Goal: Task Accomplishment & Management: Manage account settings

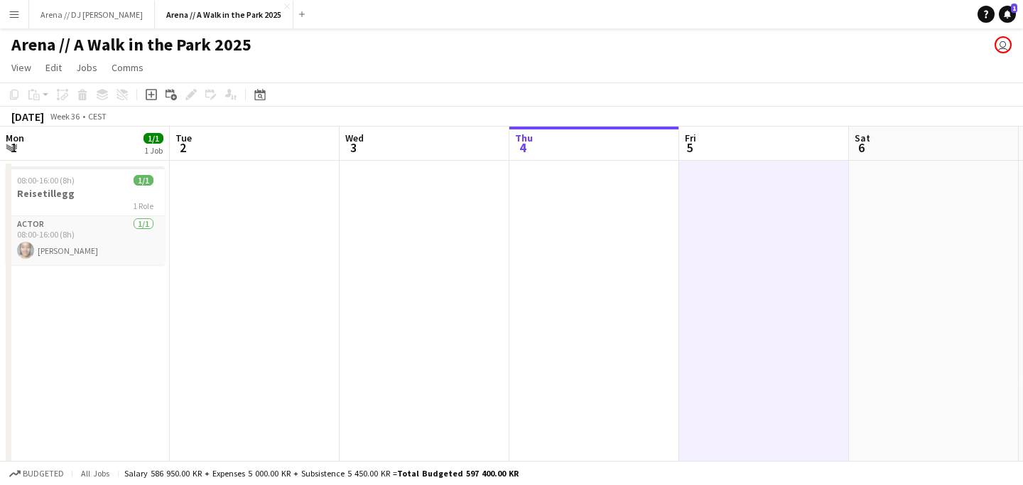
scroll to position [0, 340]
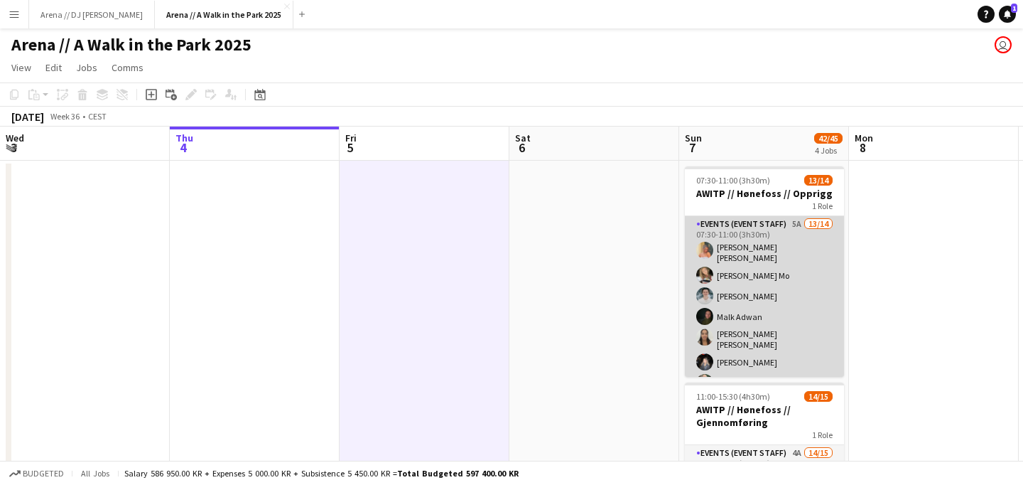
click at [775, 290] on app-card-role "Events (Event Staff) 5A 13/14 07:30-11:00 (3h30m) [PERSON_NAME] [PERSON_NAME] M…" at bounding box center [764, 382] width 159 height 333
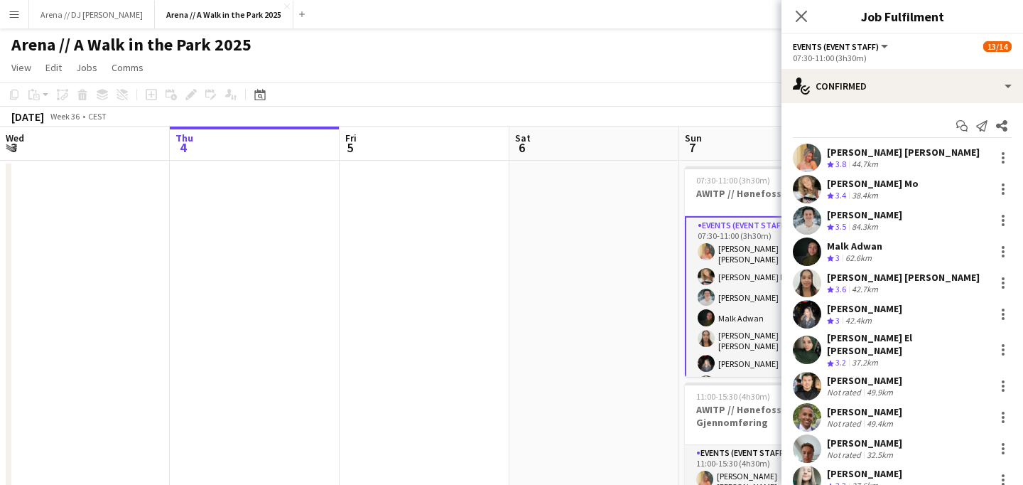
click at [851, 190] on div "[PERSON_NAME] Mo" at bounding box center [873, 183] width 92 height 13
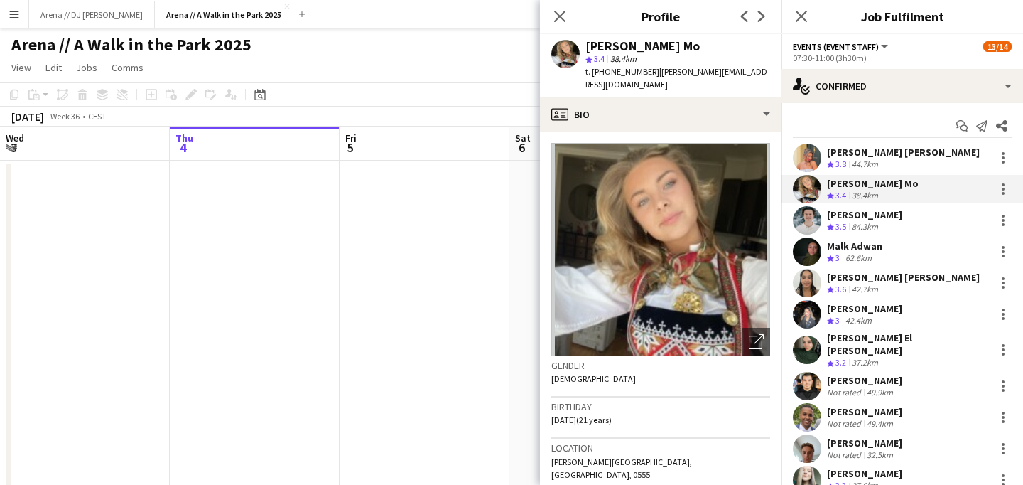
click at [861, 436] on div "[PERSON_NAME]" at bounding box center [864, 442] width 75 height 13
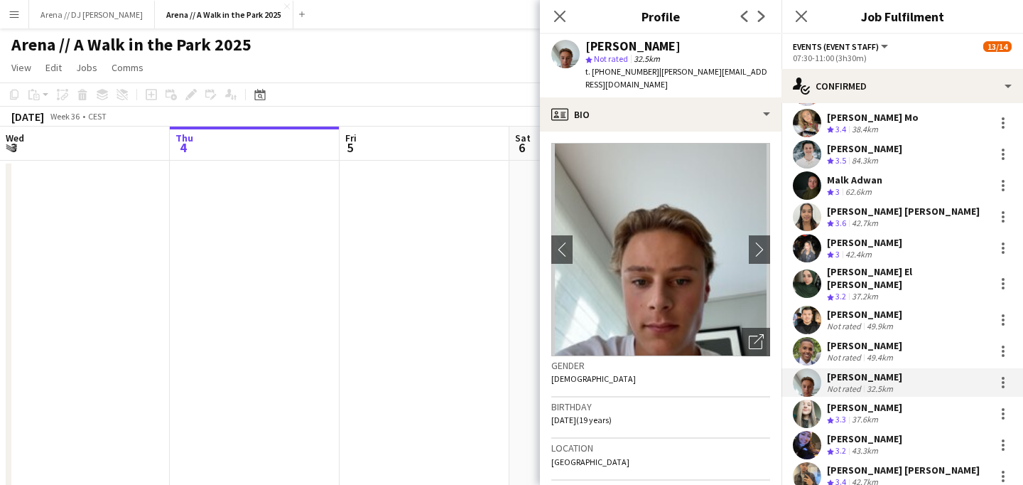
scroll to position [89, 0]
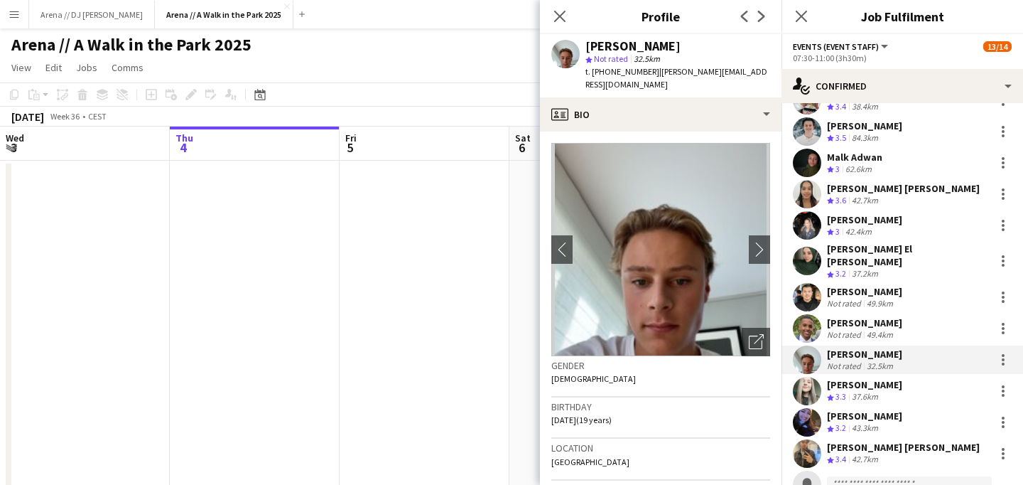
click at [878, 378] on div "[PERSON_NAME]" at bounding box center [864, 384] width 75 height 13
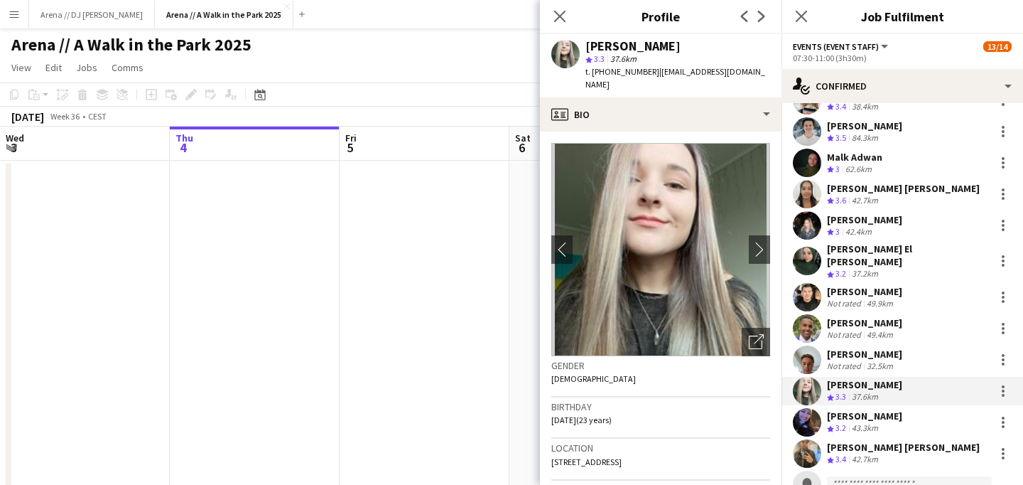
click at [866, 422] on div "43.3km" at bounding box center [865, 428] width 32 height 12
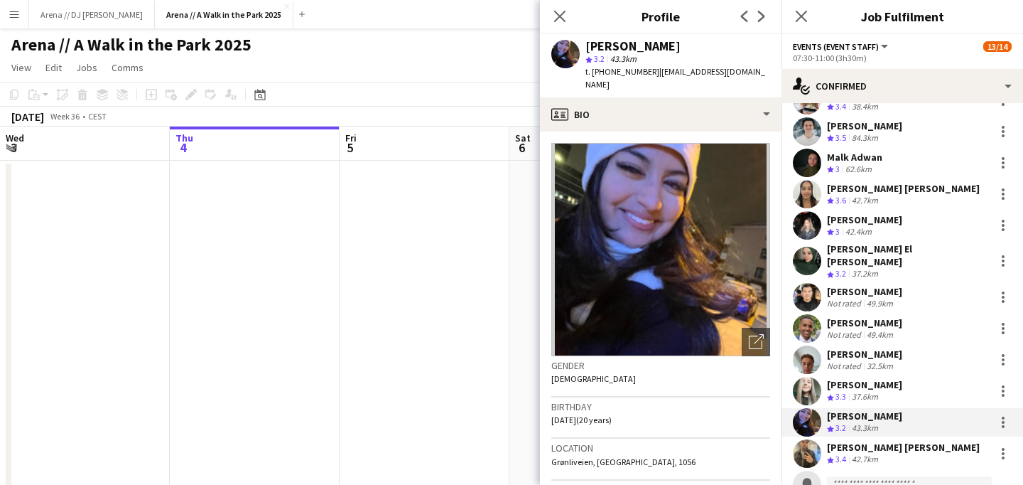
click at [875, 444] on div "[PERSON_NAME] [PERSON_NAME]" at bounding box center [903, 447] width 153 height 13
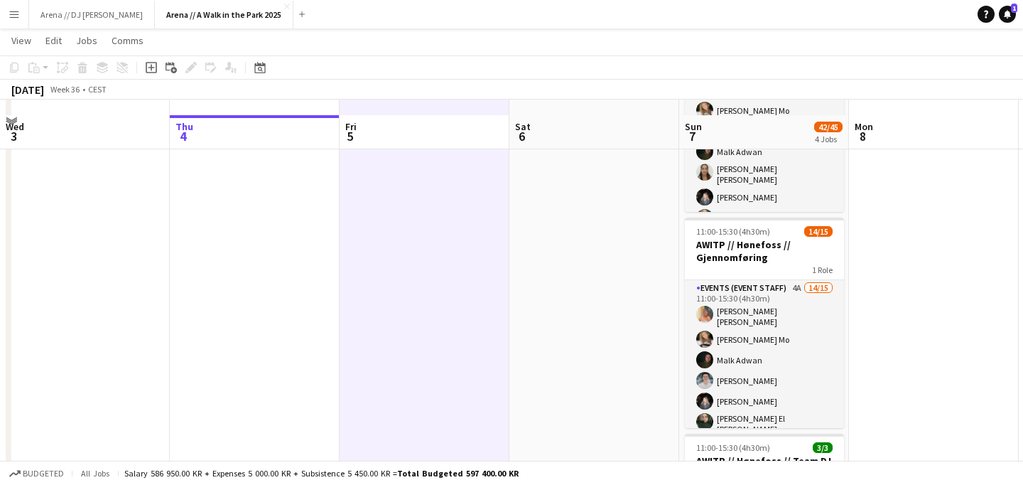
scroll to position [180, 0]
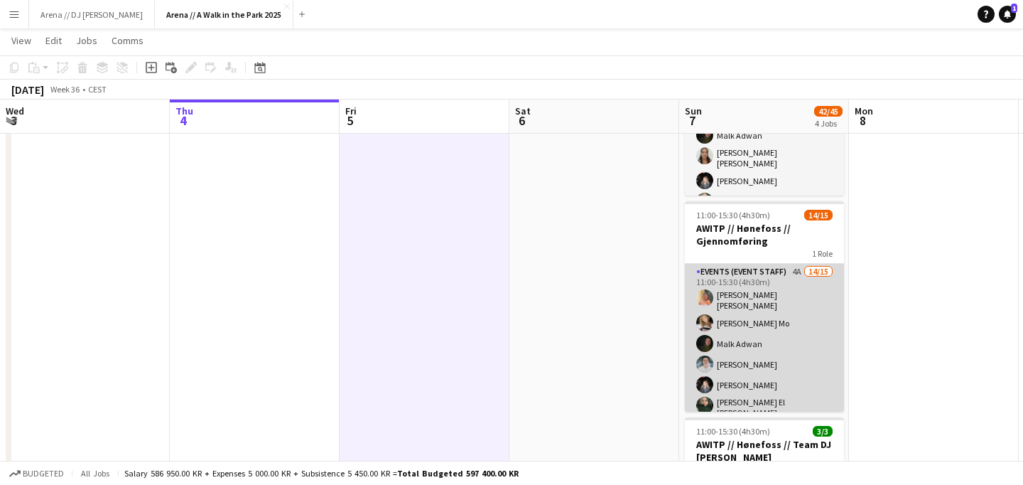
click at [762, 336] on app-card-role "Events (Event Staff) 4A 14/15 11:00-15:30 (4h30m) [PERSON_NAME] [PERSON_NAME] M…" at bounding box center [764, 441] width 159 height 354
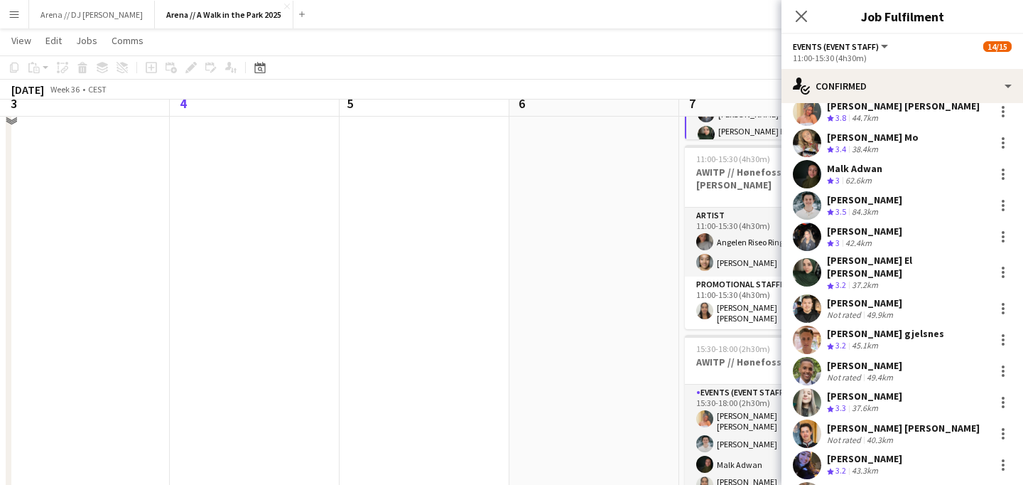
scroll to position [454, 0]
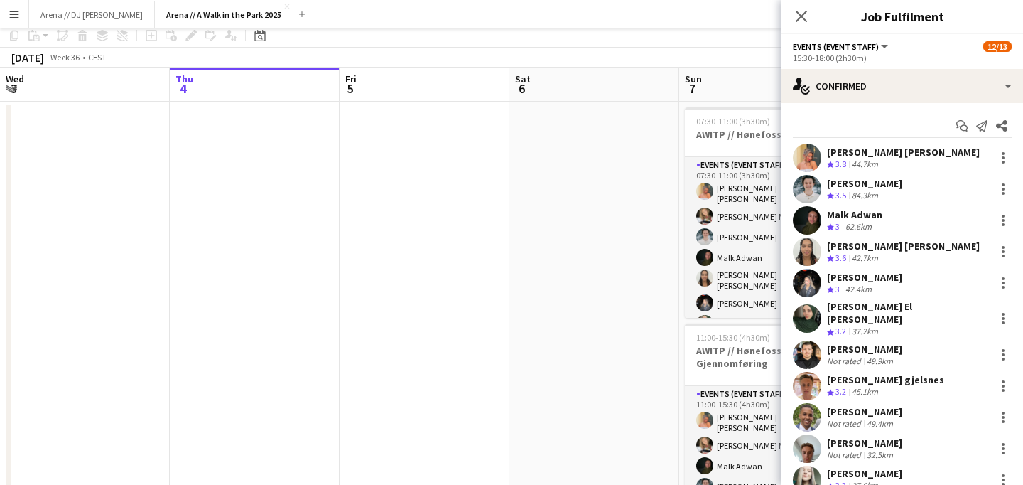
scroll to position [0, 0]
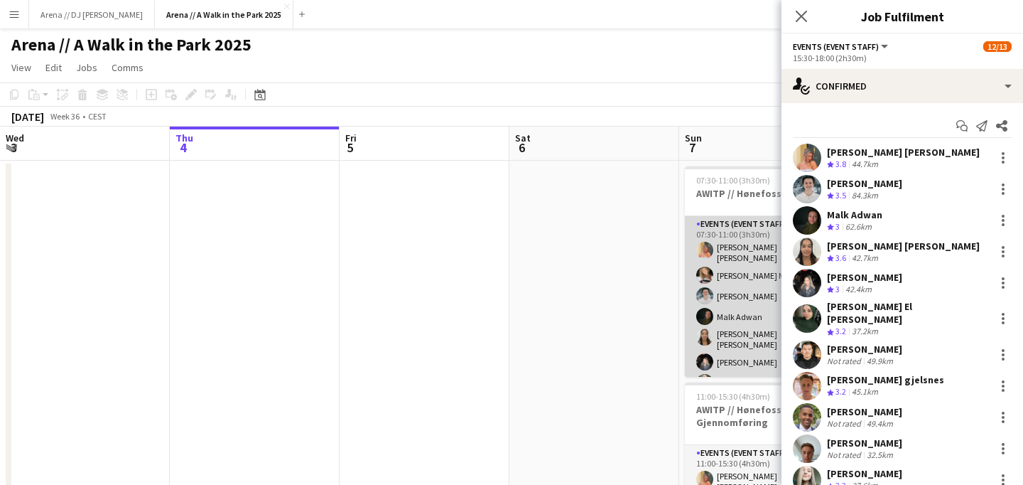
click at [735, 280] on app-card-role "Events (Event Staff) 5A 13/14 07:30-11:00 (3h30m) [PERSON_NAME] [PERSON_NAME] M…" at bounding box center [764, 382] width 159 height 333
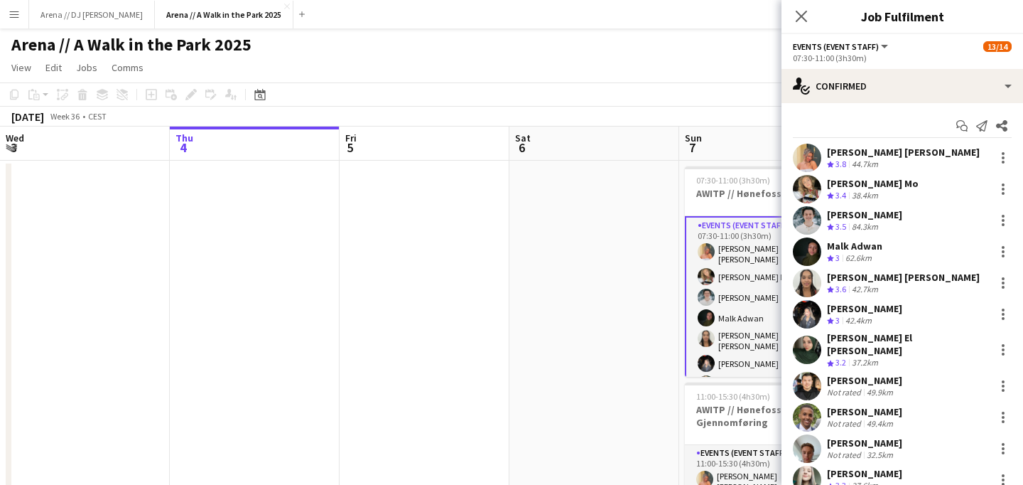
click at [870, 190] on div "38.4km" at bounding box center [865, 196] width 32 height 12
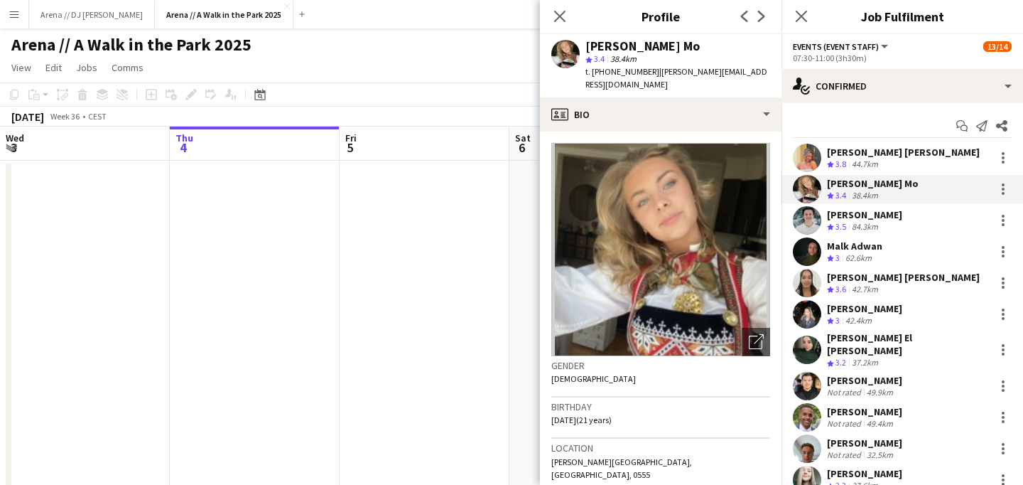
click at [868, 211] on div "[PERSON_NAME]" at bounding box center [864, 214] width 75 height 13
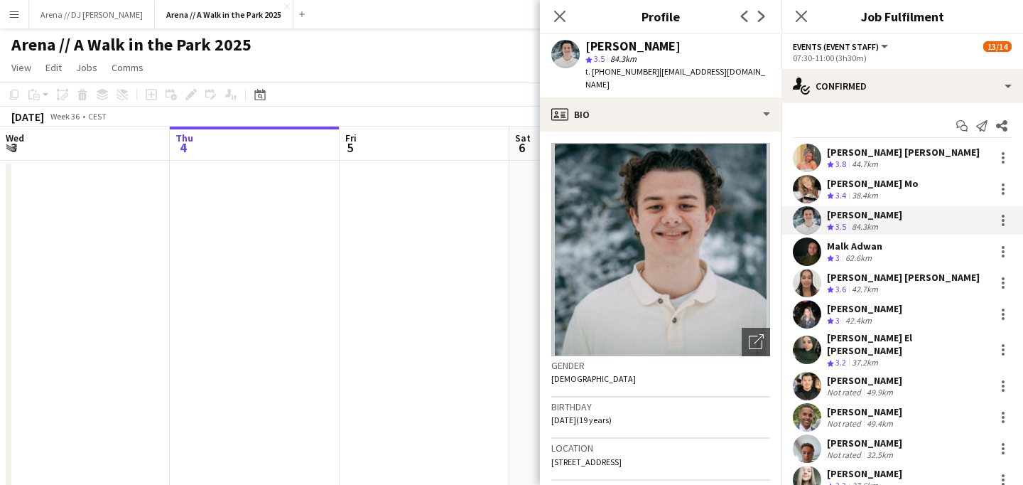
click at [865, 238] on div "Malk Adwan Crew rating 3 62.6km" at bounding box center [903, 251] width 242 height 28
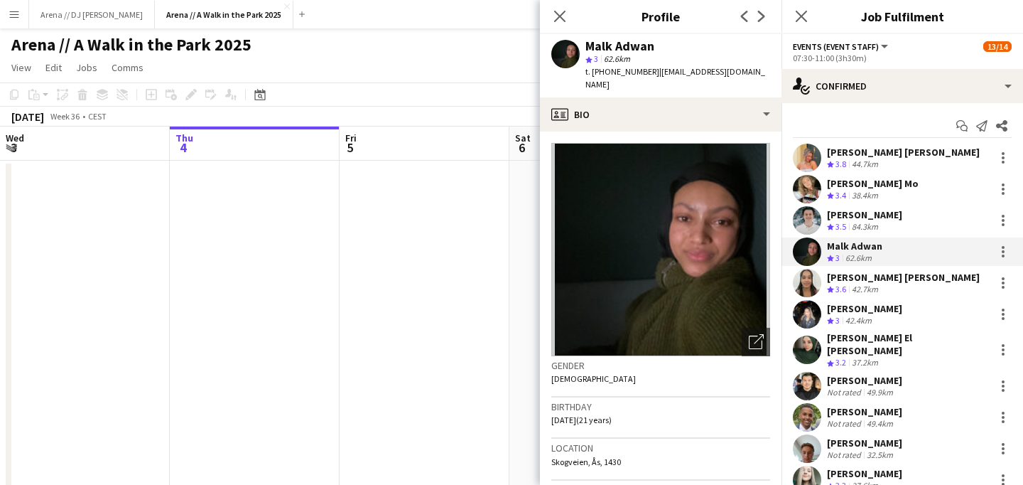
click at [865, 284] on div "42.7km" at bounding box center [865, 290] width 32 height 12
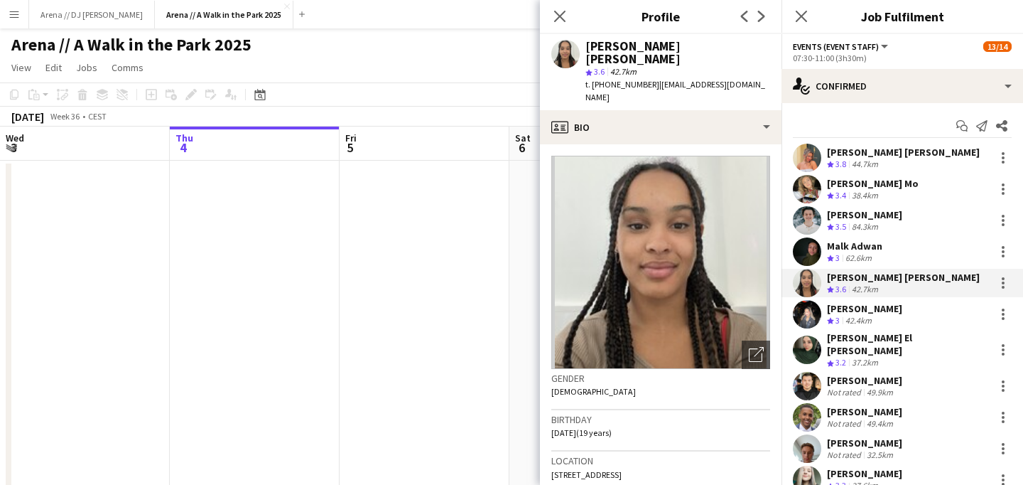
click at [863, 318] on div "42.4km" at bounding box center [859, 321] width 32 height 12
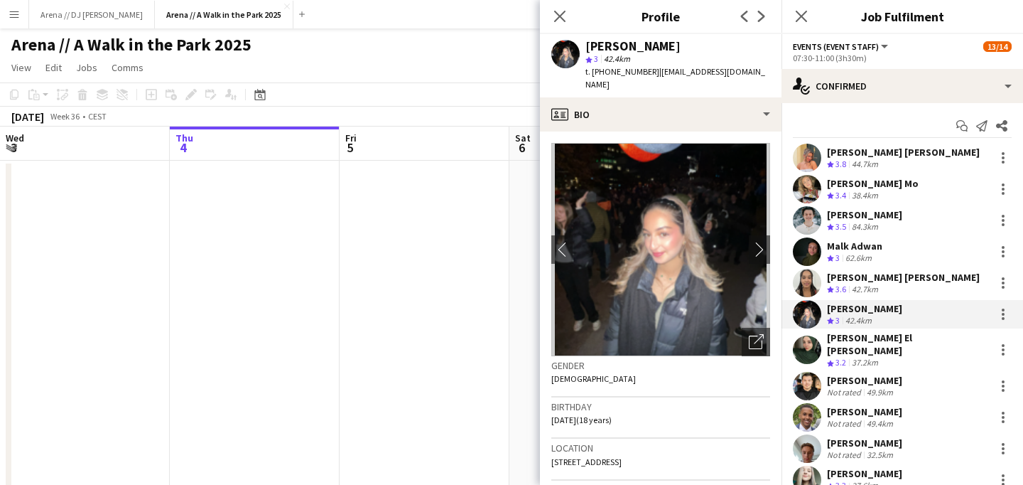
click at [863, 336] on div "[PERSON_NAME] El [PERSON_NAME]" at bounding box center [908, 344] width 162 height 26
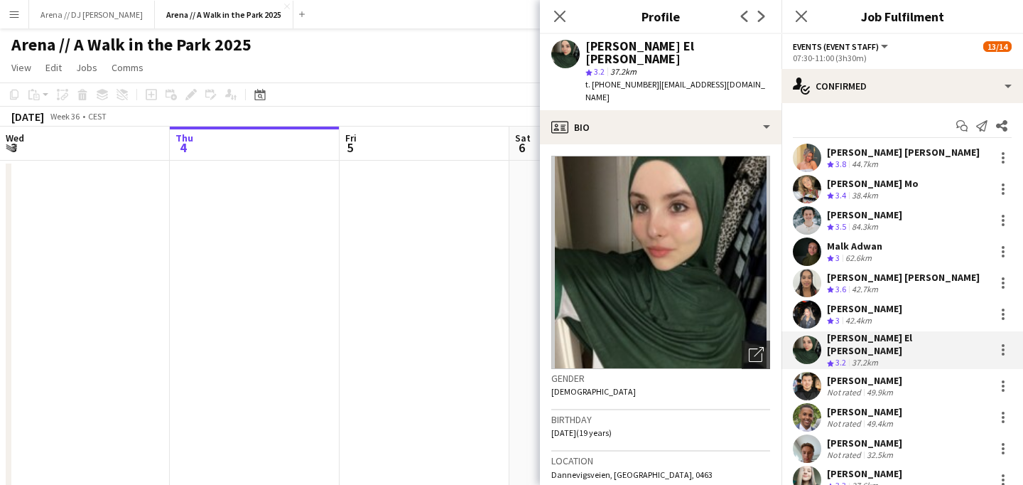
click at [864, 374] on div "[PERSON_NAME]" at bounding box center [864, 380] width 75 height 13
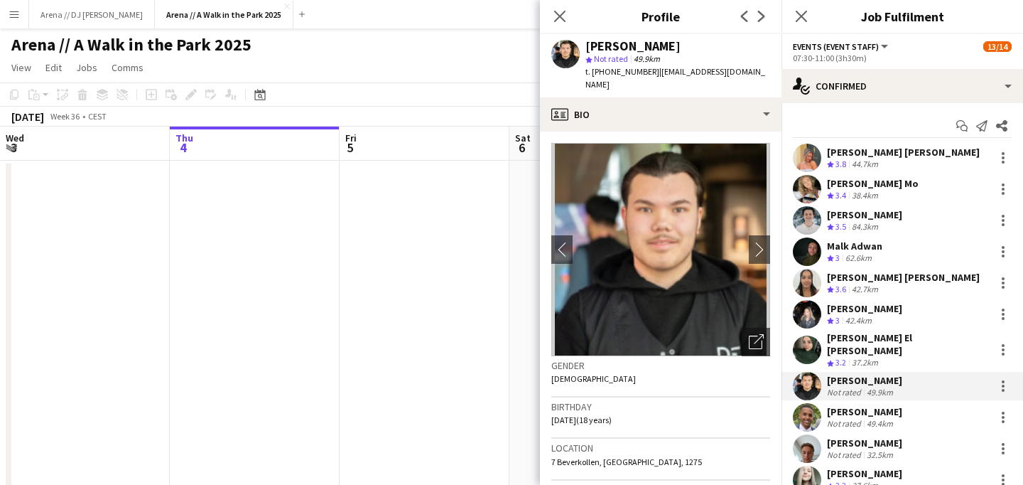
click at [864, 405] on div "[PERSON_NAME]" at bounding box center [864, 411] width 75 height 13
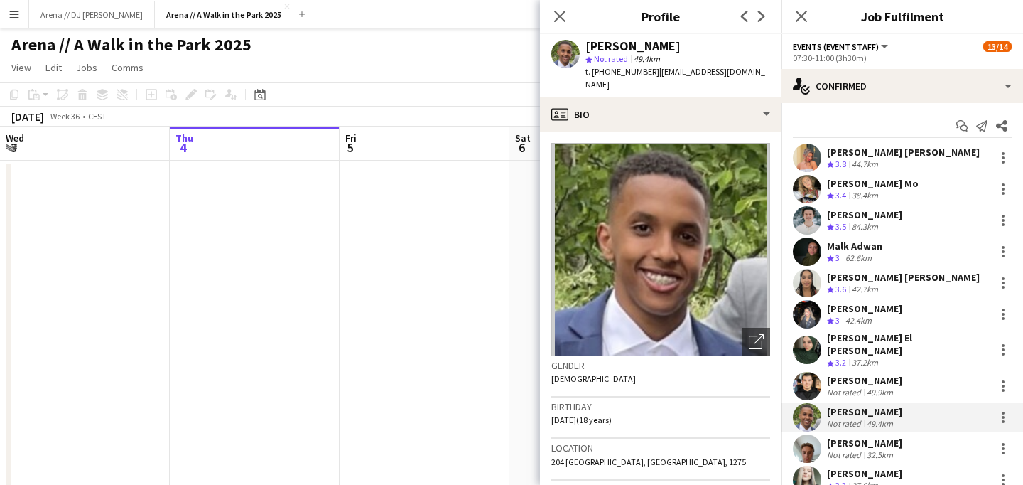
click at [867, 436] on div "[PERSON_NAME]" at bounding box center [864, 442] width 75 height 13
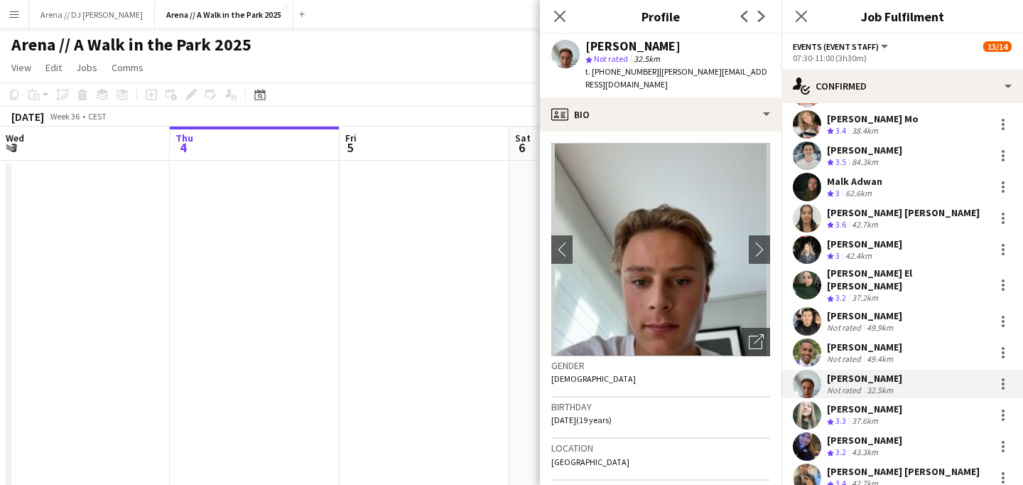
scroll to position [66, 0]
click at [866, 404] on div "[PERSON_NAME]" at bounding box center [864, 407] width 75 height 13
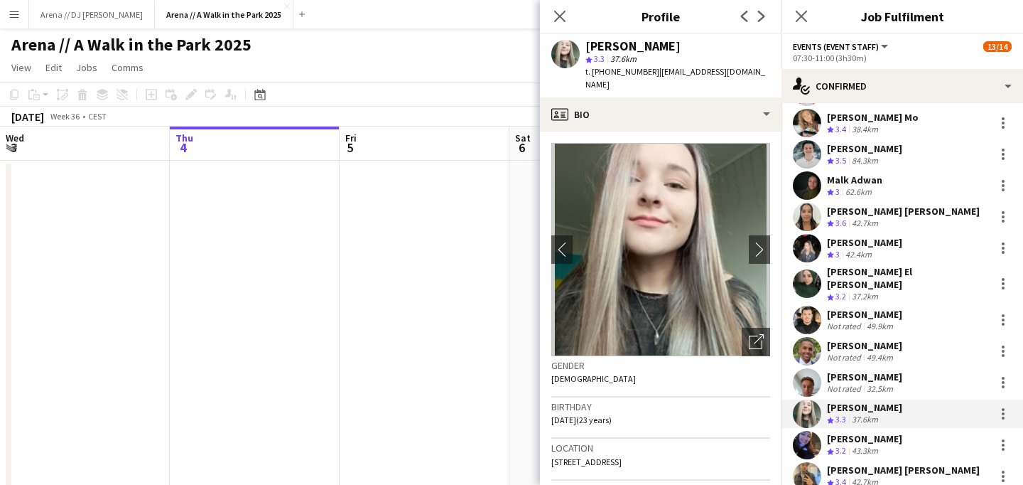
click at [865, 432] on div "[PERSON_NAME]" at bounding box center [864, 438] width 75 height 13
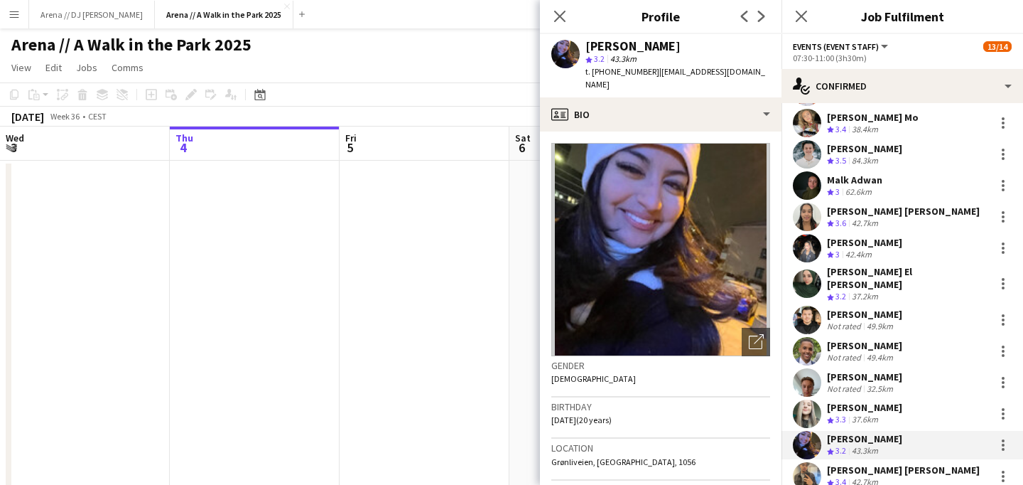
click at [866, 452] on div "[PERSON_NAME] [PERSON_NAME] Crew rating 3.8 44.7km [PERSON_NAME] Mo Crew rating…" at bounding box center [903, 299] width 242 height 444
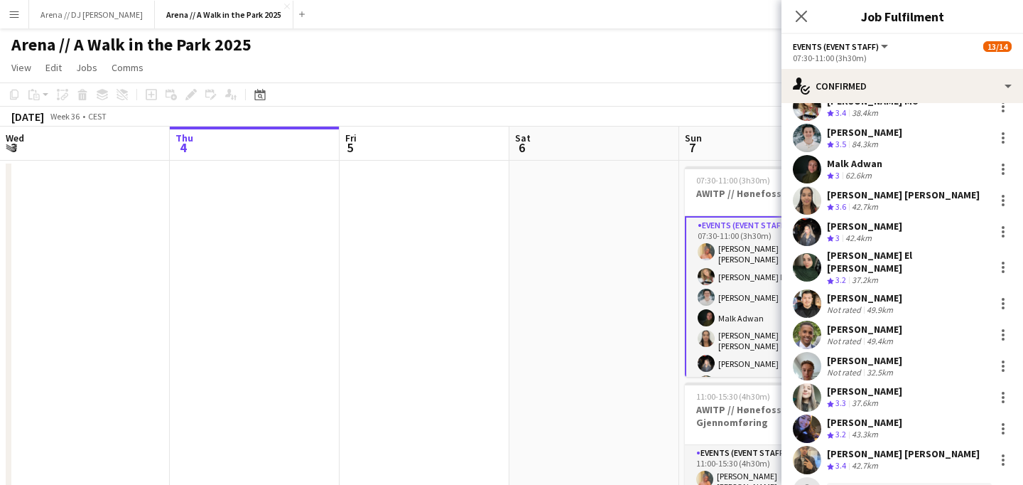
scroll to position [86, 0]
